Goal: Find specific page/section: Find specific page/section

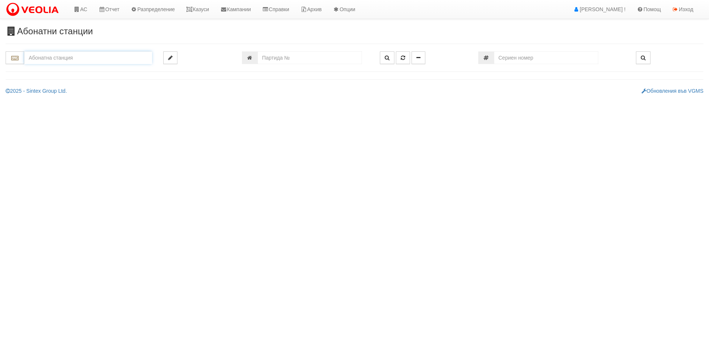
click at [60, 59] on input "text" at bounding box center [88, 57] width 128 height 13
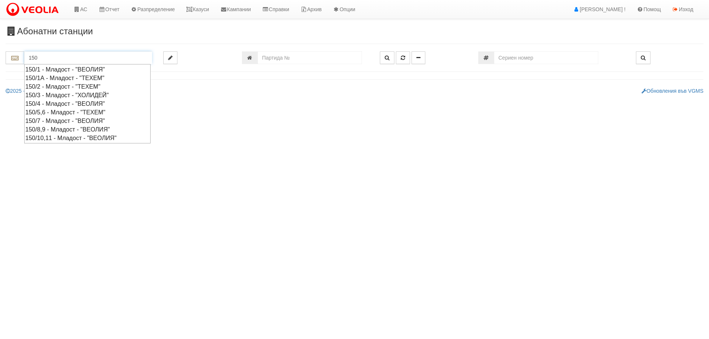
click at [61, 128] on div "150/8,9 - Младост - "ВЕОЛИЯ"" at bounding box center [87, 129] width 124 height 9
type input "150/8,9 - Младост - "ВЕОЛИЯ""
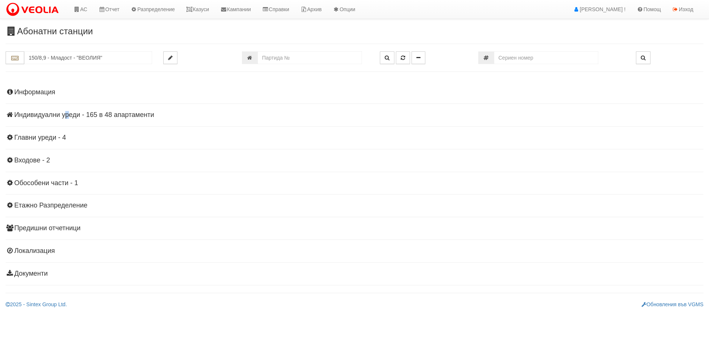
click at [53, 112] on h4 "Индивидуални уреди - 165 в 48 апартаменти" at bounding box center [355, 115] width 698 height 7
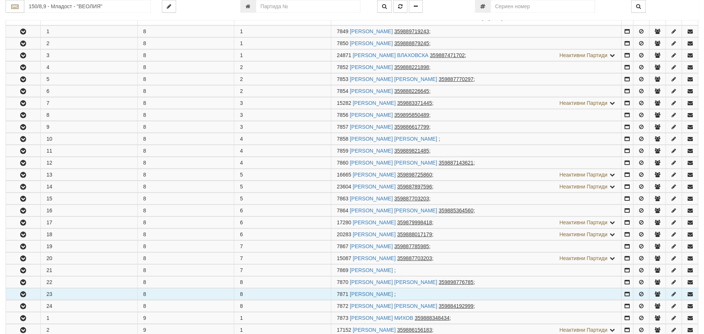
scroll to position [186, 0]
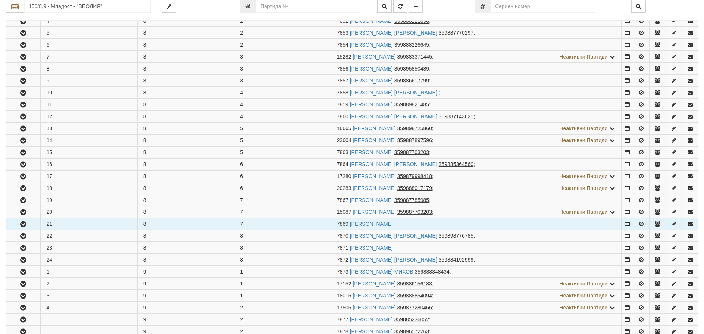
click at [24, 223] on icon "button" at bounding box center [23, 224] width 9 height 5
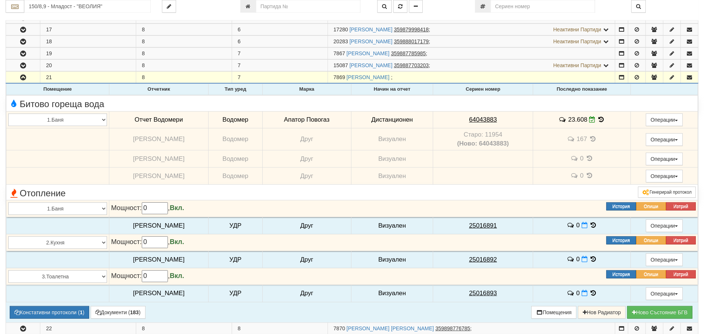
scroll to position [448, 0]
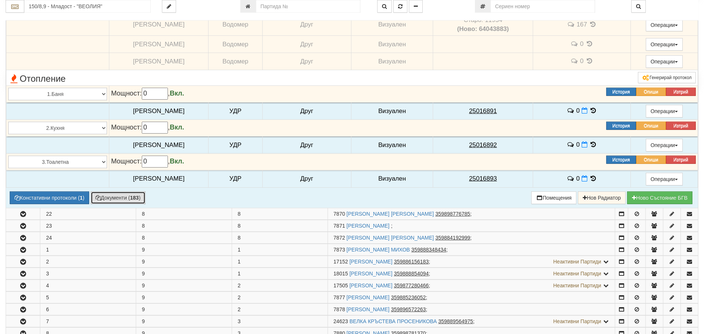
click at [105, 198] on button "Документи ( 183 )" at bounding box center [118, 197] width 55 height 13
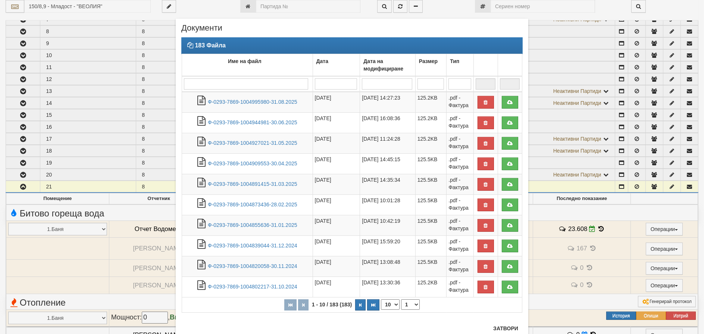
scroll to position [224, 0]
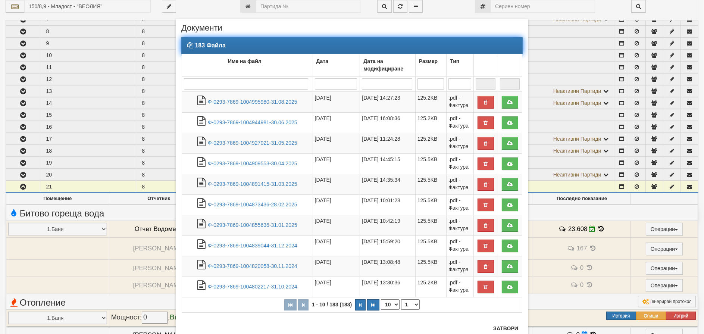
click at [191, 87] on input "search" at bounding box center [246, 83] width 124 height 11
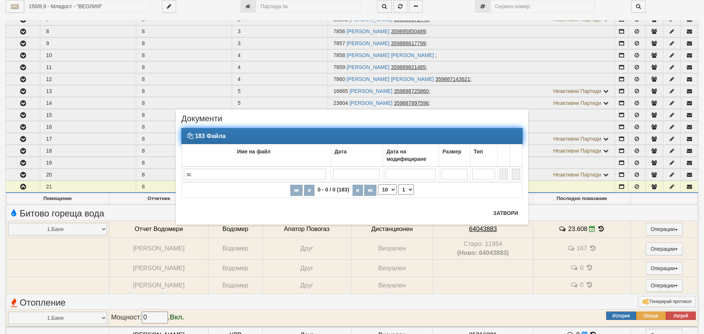
type input "з"
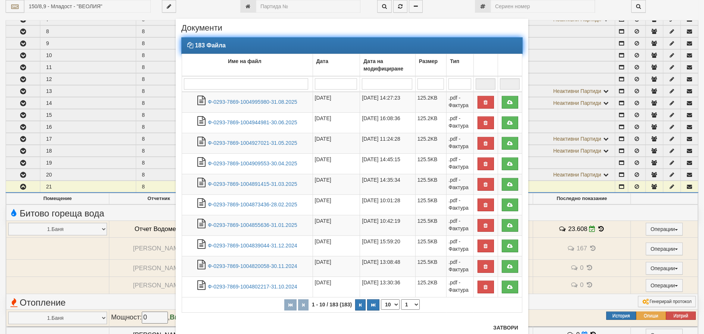
click at [199, 84] on input "search" at bounding box center [246, 83] width 124 height 11
type input "м"
click at [389, 302] on select "10 20 30 40" at bounding box center [390, 304] width 19 height 10
select select "40"
click at [381, 310] on select "10 20 30 40" at bounding box center [390, 304] width 19 height 10
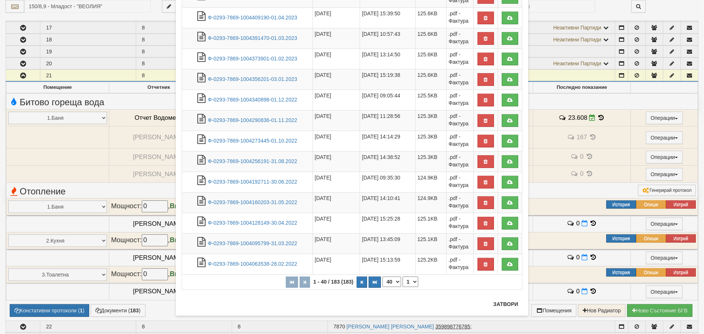
scroll to position [336, 0]
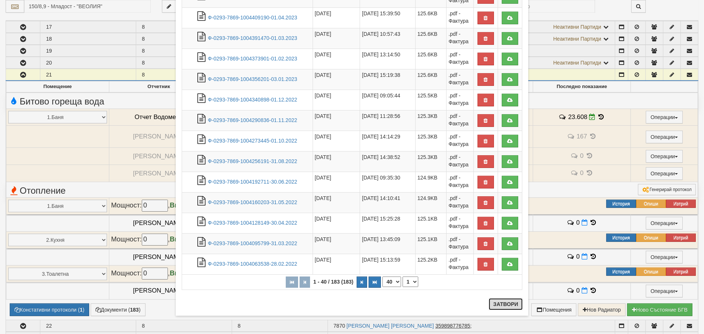
click at [503, 302] on button "Затвори" at bounding box center [506, 304] width 34 height 12
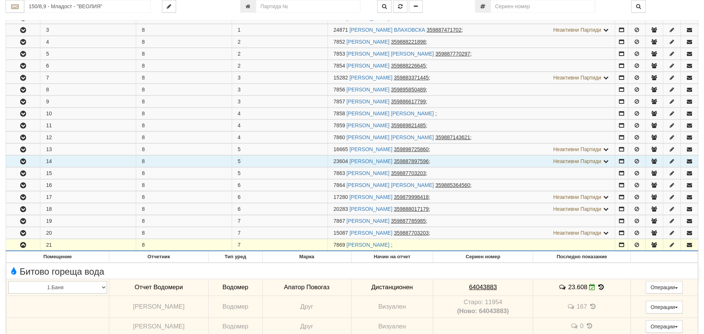
scroll to position [149, 0]
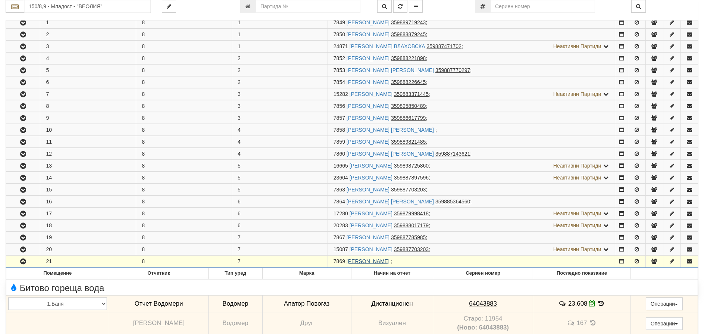
click at [386, 260] on link "[PERSON_NAME]" at bounding box center [368, 261] width 43 height 6
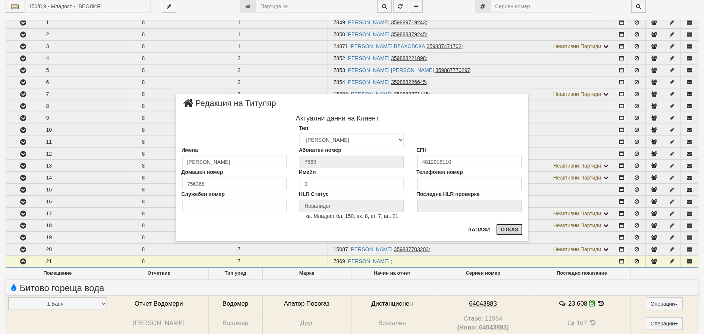
click at [505, 233] on button "Отказ" at bounding box center [509, 229] width 26 height 12
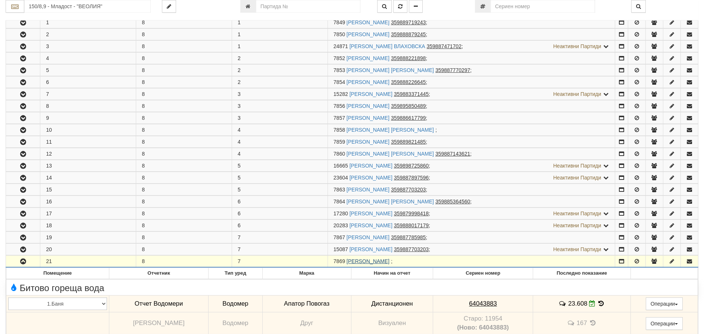
click at [355, 262] on link "[PERSON_NAME]" at bounding box center [368, 261] width 43 height 6
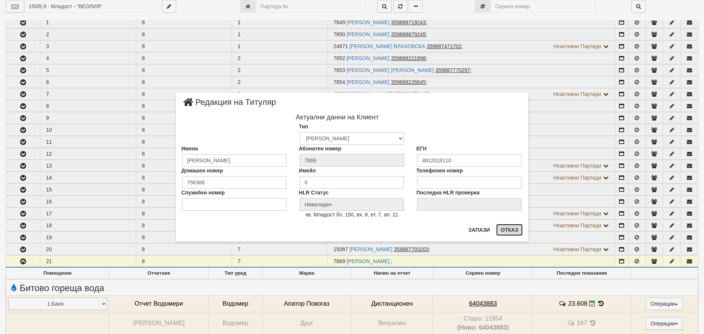
click at [505, 231] on button "Отказ" at bounding box center [509, 230] width 26 height 12
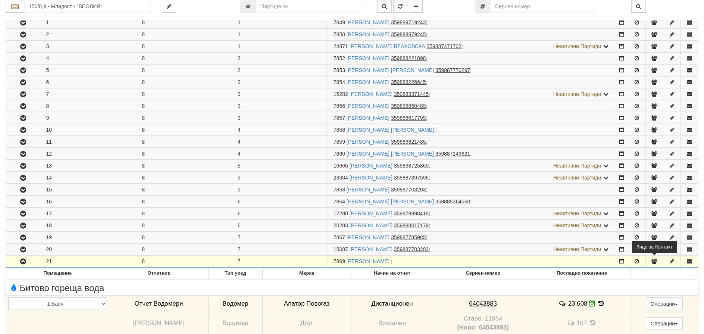
click at [650, 257] on button "button" at bounding box center [654, 261] width 17 height 11
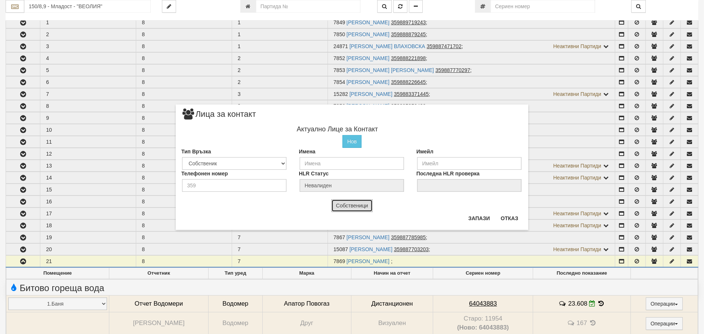
click at [360, 207] on button "Собственици" at bounding box center [352, 205] width 42 height 13
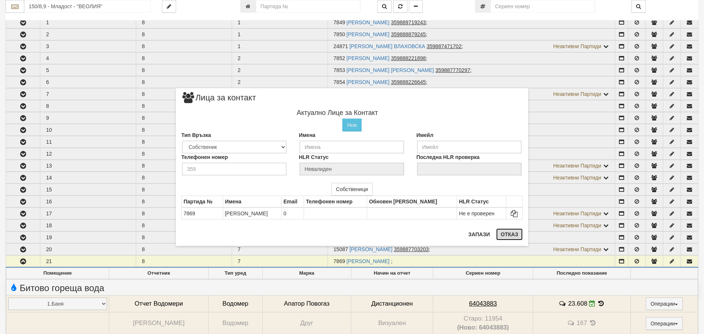
click at [512, 238] on button "Отказ" at bounding box center [509, 234] width 26 height 12
